Goal: Task Accomplishment & Management: Manage account settings

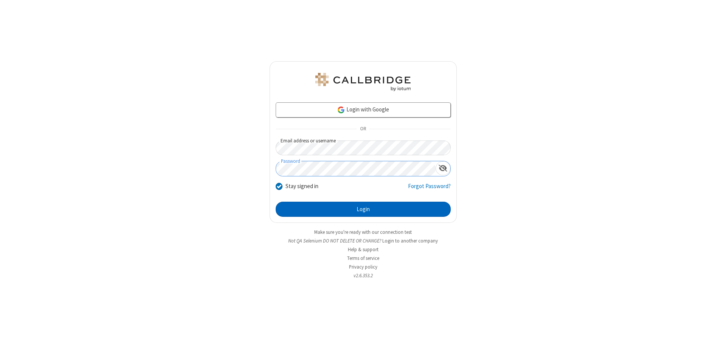
click at [363, 209] on button "Login" at bounding box center [363, 209] width 175 height 15
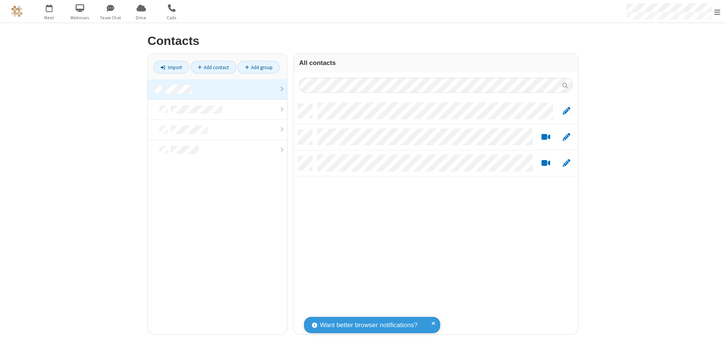
scroll to position [231, 279]
click at [217, 89] on link at bounding box center [217, 89] width 139 height 20
click at [213, 67] on link "Add contact" at bounding box center [214, 67] width 46 height 13
